Goal: Task Accomplishment & Management: Manage account settings

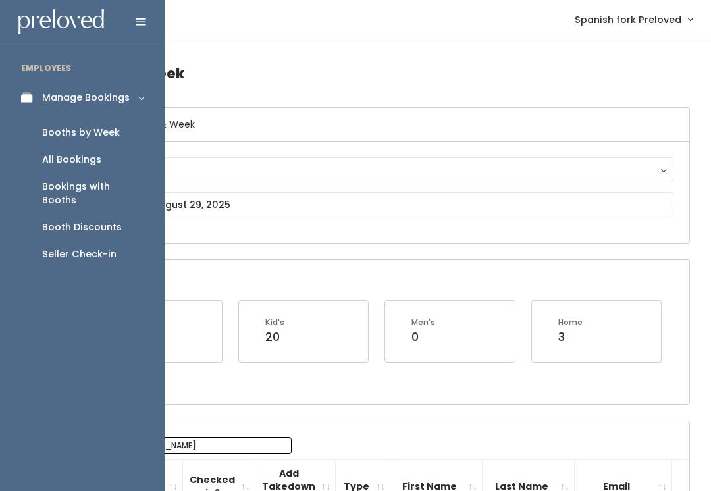
click at [95, 221] on div "Booth Discounts" at bounding box center [82, 228] width 80 height 14
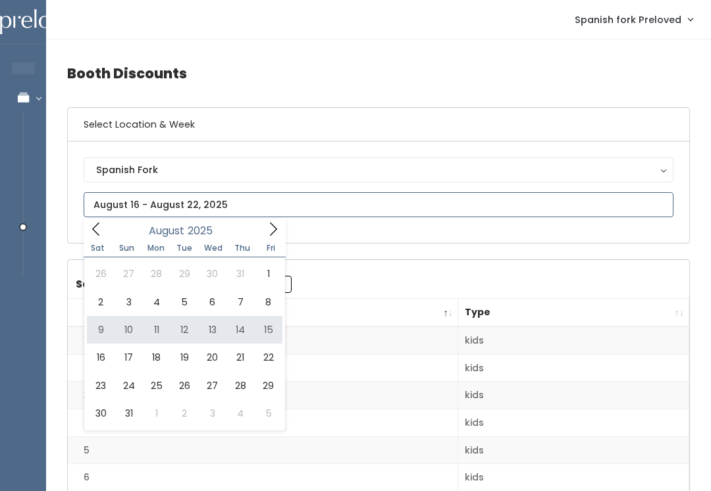
type input "August 9 to August 15"
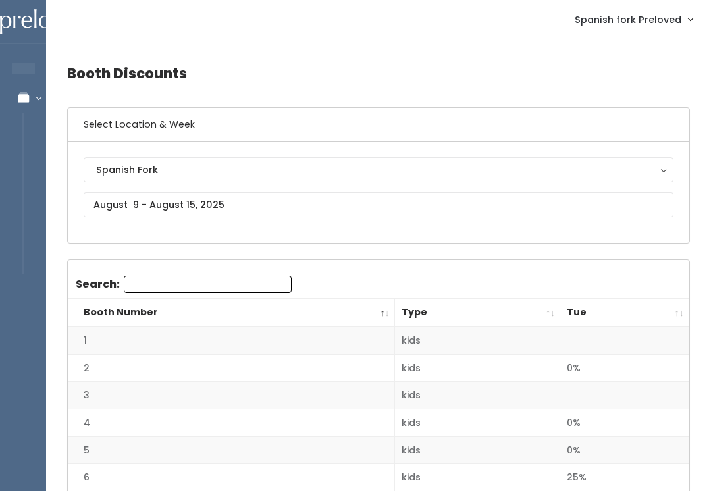
click at [677, 310] on th "Tue" at bounding box center [624, 313] width 129 height 28
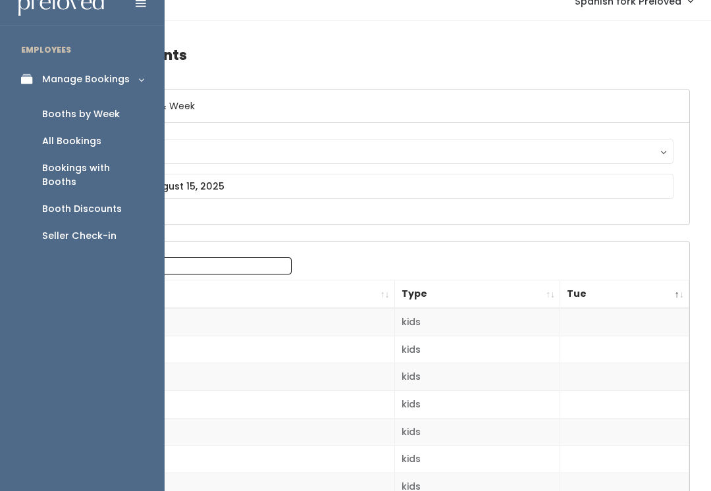
scroll to position [18, 0]
click at [115, 114] on div "Booths by Week" at bounding box center [81, 114] width 78 height 14
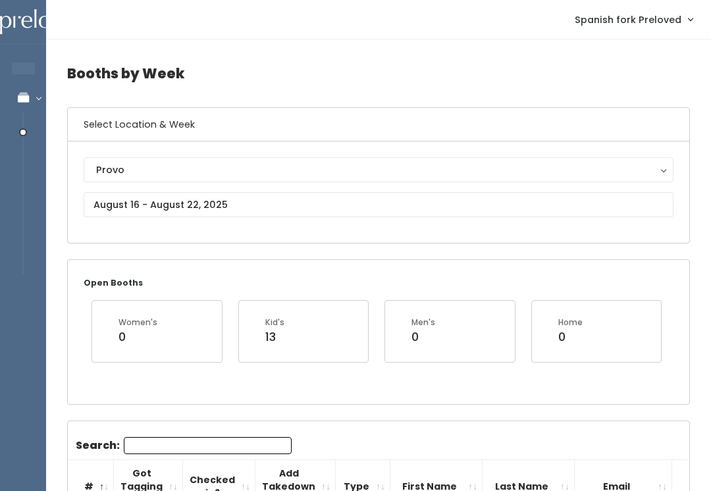
click at [213, 175] on div "Provo" at bounding box center [378, 170] width 565 height 14
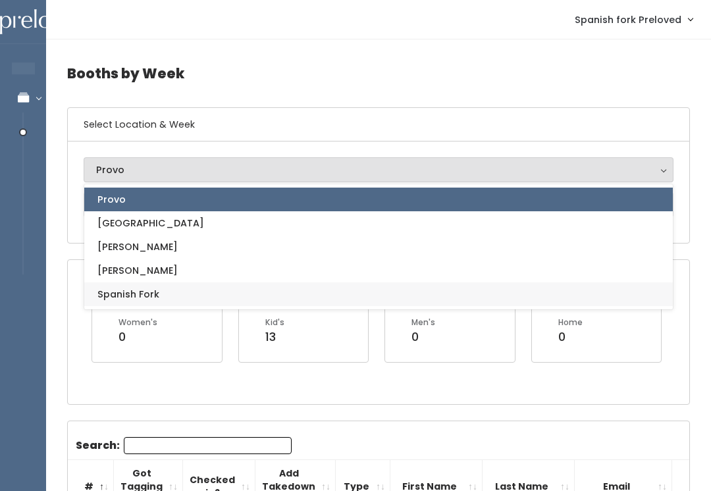
click at [189, 302] on link "Spanish Fork" at bounding box center [378, 294] width 589 height 24
select select "2"
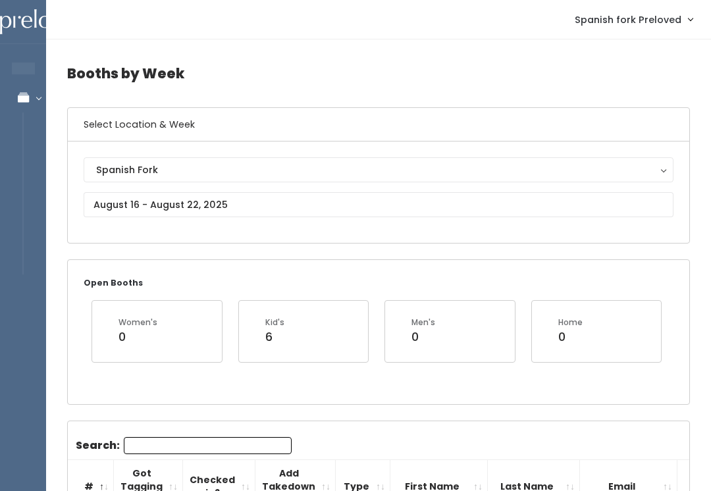
click at [218, 443] on input "Search:" at bounding box center [208, 445] width 168 height 17
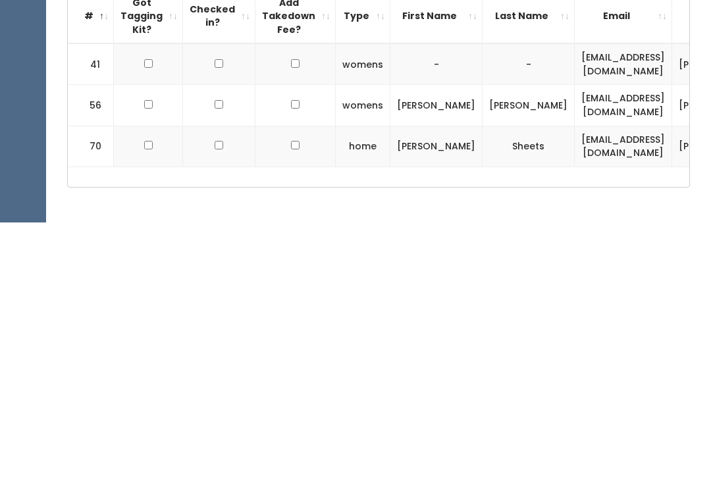
type input "Emi"
click at [145, 328] on input "checkbox" at bounding box center [148, 332] width 9 height 9
checkbox input "true"
